Goal: Navigation & Orientation: Understand site structure

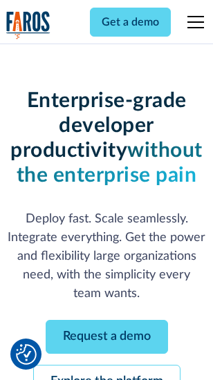
scroll to position [146, 0]
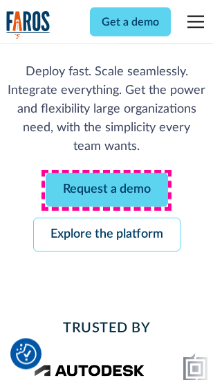
click at [106, 191] on link "Request a demo" at bounding box center [107, 190] width 122 height 34
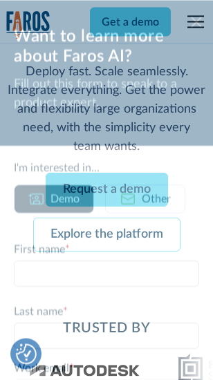
scroll to position [0, 0]
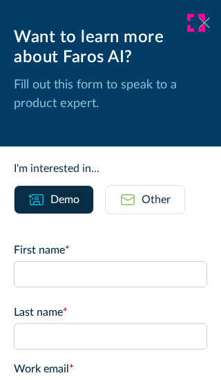
click at [199, 23] on icon at bounding box center [204, 22] width 11 height 10
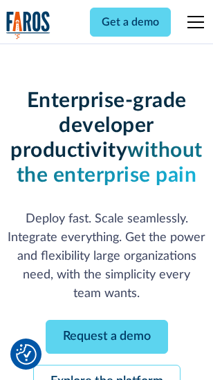
scroll to position [191, 0]
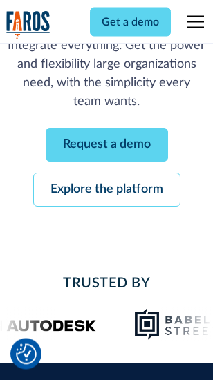
click at [106, 191] on link "Explore the platform" at bounding box center [106, 190] width 147 height 34
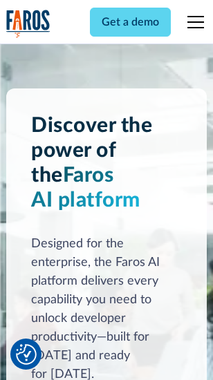
scroll to position [10518, 0]
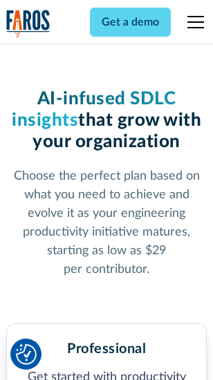
scroll to position [2189, 0]
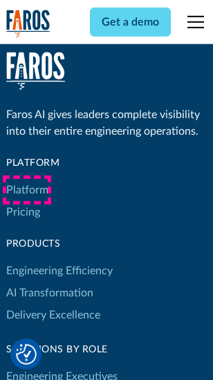
click at [27, 190] on link "Platform" at bounding box center [27, 190] width 42 height 22
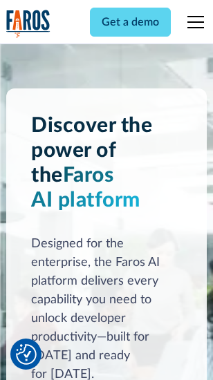
scroll to position [10961, 0]
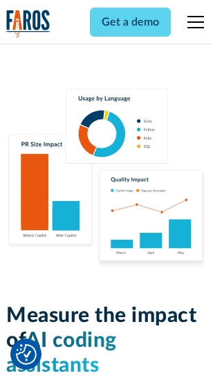
scroll to position [8620, 0]
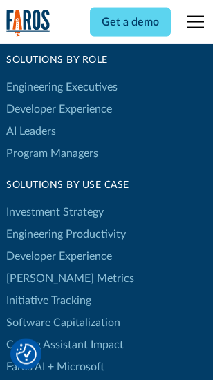
click at [41, 267] on link "[PERSON_NAME] Metrics" at bounding box center [70, 278] width 128 height 22
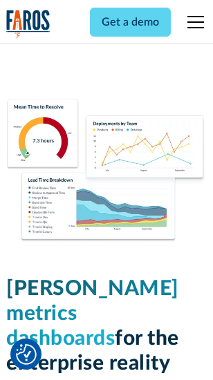
scroll to position [6113, 0]
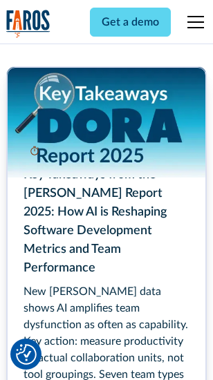
scroll to position [6322, 0]
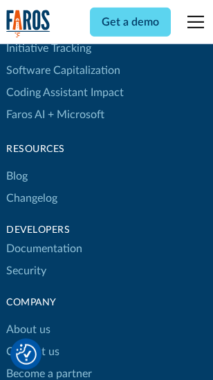
click at [32, 190] on link "Changelog" at bounding box center [31, 198] width 51 height 22
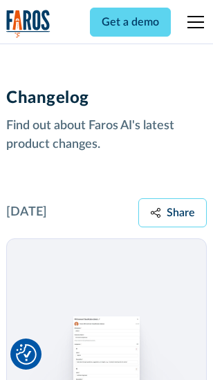
scroll to position [16932, 0]
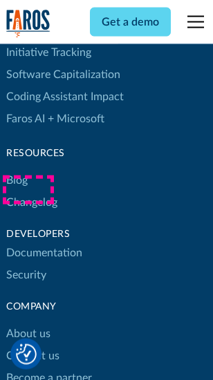
click at [28, 322] on link "About us" at bounding box center [28, 333] width 44 height 22
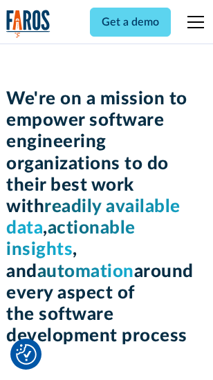
scroll to position [4775, 0]
